Goal: Check status: Check status

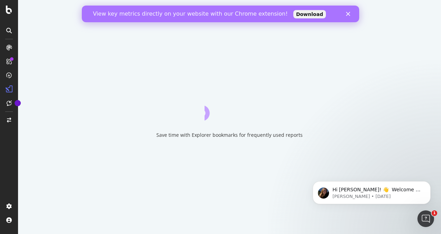
click at [349, 13] on polygon "Close" at bounding box center [348, 14] width 4 height 4
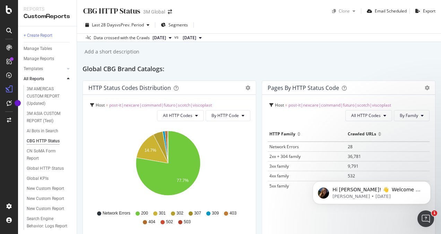
scroll to position [35, 0]
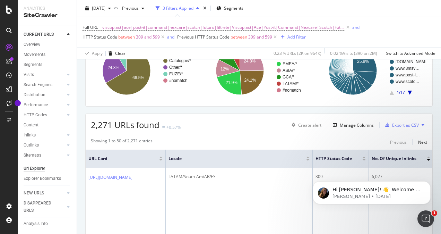
scroll to position [139, 0]
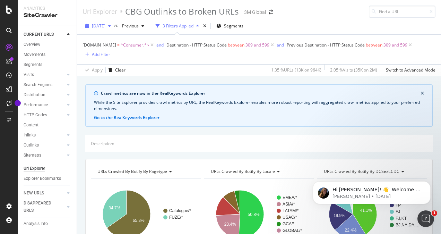
click at [111, 26] on icon "button" at bounding box center [109, 26] width 3 height 4
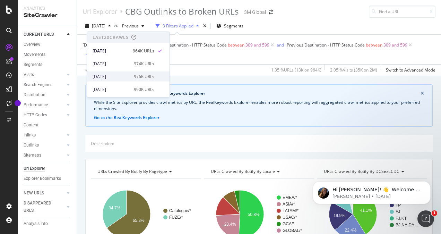
click at [110, 75] on div "2025 Sep. 21st" at bounding box center [111, 76] width 37 height 6
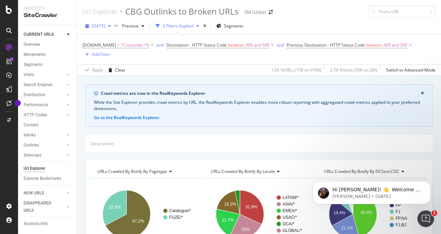
click at [111, 24] on icon "button" at bounding box center [109, 26] width 3 height 4
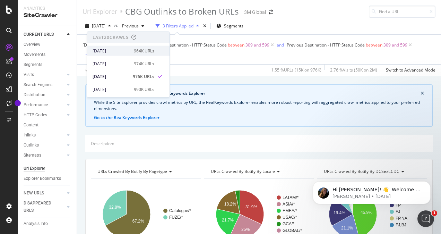
click at [110, 52] on div "[DATE]" at bounding box center [111, 51] width 37 height 6
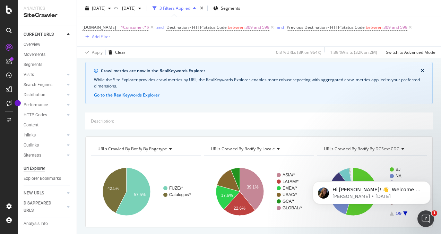
scroll to position [12, 0]
